Goal: Entertainment & Leisure: Consume media (video, audio)

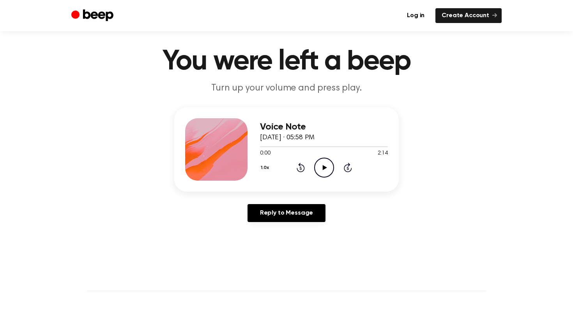
click at [320, 170] on icon "Play Audio" at bounding box center [324, 167] width 20 height 20
drag, startPoint x: 316, startPoint y: 145, endPoint x: 309, endPoint y: 146, distance: 7.0
click at [309, 146] on div at bounding box center [292, 146] width 64 height 1
click at [351, 145] on div at bounding box center [324, 146] width 128 height 6
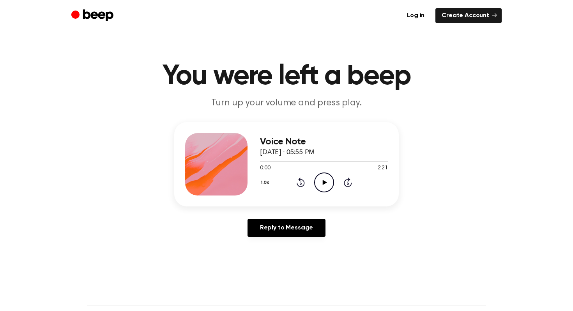
click at [318, 183] on icon "Play Audio" at bounding box center [324, 182] width 20 height 20
click at [284, 159] on div at bounding box center [324, 161] width 128 height 6
click at [268, 159] on div at bounding box center [324, 161] width 128 height 6
click at [261, 161] on div at bounding box center [324, 161] width 128 height 6
click at [322, 187] on icon "Play Audio" at bounding box center [324, 182] width 20 height 20
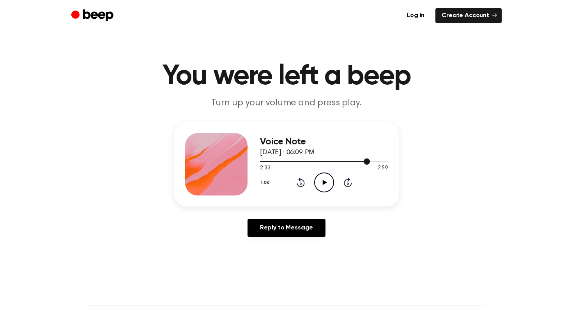
click at [361, 159] on div at bounding box center [324, 161] width 128 height 6
click at [326, 183] on icon "Play Audio" at bounding box center [324, 182] width 20 height 20
click at [363, 159] on div at bounding box center [324, 161] width 128 height 6
click at [330, 179] on icon "Play Audio" at bounding box center [324, 182] width 20 height 20
click at [329, 179] on icon "Pause Audio" at bounding box center [324, 182] width 20 height 20
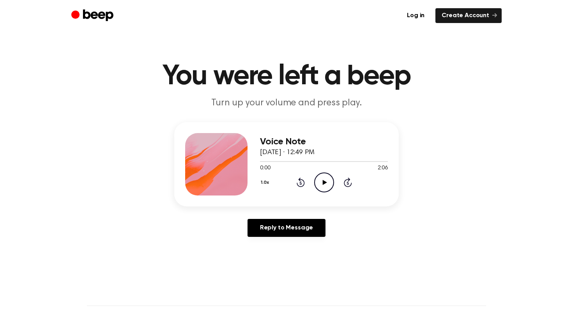
click at [322, 183] on icon at bounding box center [324, 182] width 4 height 5
click at [279, 161] on div at bounding box center [273, 161] width 27 height 1
click at [273, 161] on div at bounding box center [324, 161] width 128 height 6
click at [270, 159] on div at bounding box center [324, 161] width 128 height 6
click at [318, 180] on icon "Pause Audio" at bounding box center [324, 182] width 20 height 20
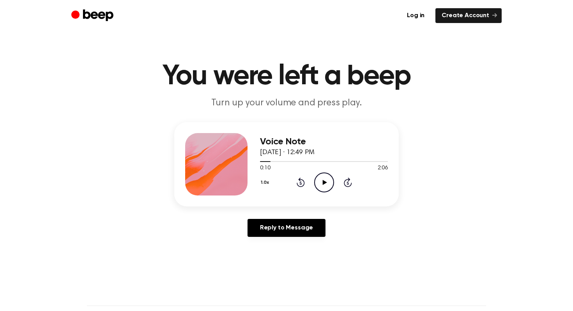
click at [261, 165] on span "0:10" at bounding box center [265, 168] width 10 height 8
drag, startPoint x: 261, startPoint y: 162, endPoint x: 249, endPoint y: 166, distance: 12.1
click at [249, 166] on div "Voice Note August 13, 2025 · 12:49 PM 0:10 2:06 Your browser does not support t…" at bounding box center [286, 164] width 224 height 84
click at [270, 155] on div "Voice Note August 13, 2025 · 12:49 PM" at bounding box center [324, 146] width 128 height 21
click at [260, 161] on div at bounding box center [265, 161] width 11 height 1
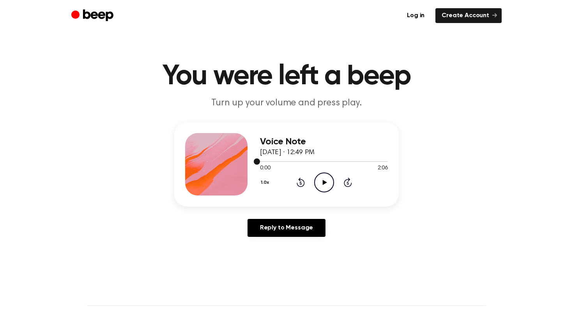
click at [267, 159] on div at bounding box center [324, 161] width 128 height 6
click at [277, 159] on div at bounding box center [324, 161] width 128 height 6
click at [283, 159] on div at bounding box center [324, 161] width 128 height 6
drag, startPoint x: 270, startPoint y: 156, endPoint x: 217, endPoint y: 155, distance: 52.6
click at [209, 155] on div "Voice Note August 13, 2025 · 12:49 PM 0:26 2:06 Your browser does not support t…" at bounding box center [286, 164] width 224 height 84
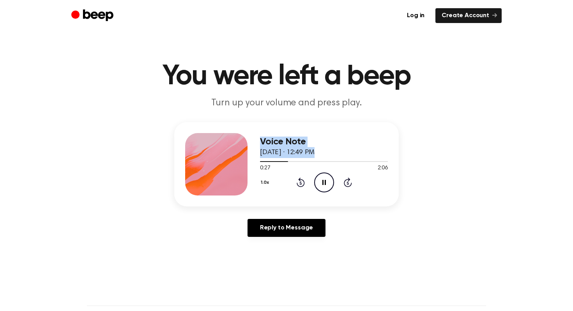
drag, startPoint x: 268, startPoint y: 162, endPoint x: 206, endPoint y: 164, distance: 61.6
click at [207, 164] on div "Voice Note August 13, 2025 · 12:49 PM 0:27 2:06 Your browser does not support t…" at bounding box center [286, 164] width 224 height 84
click at [272, 159] on div at bounding box center [324, 161] width 128 height 6
drag, startPoint x: 261, startPoint y: 160, endPoint x: 251, endPoint y: 164, distance: 10.8
click at [261, 160] on div at bounding box center [324, 161] width 128 height 6
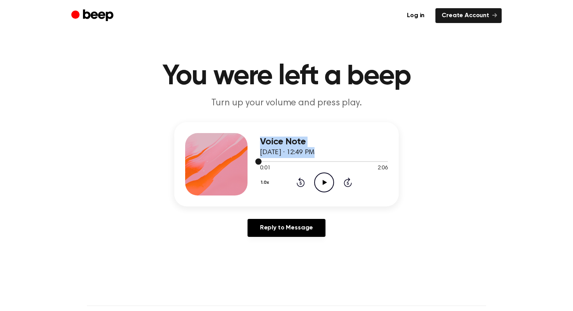
drag, startPoint x: 261, startPoint y: 161, endPoint x: 236, endPoint y: 161, distance: 24.9
click at [236, 161] on div "Voice Note August 13, 2025 · 12:49 PM 0:01 2:06 Your browser does not support t…" at bounding box center [286, 164] width 224 height 84
